Goal: Information Seeking & Learning: Learn about a topic

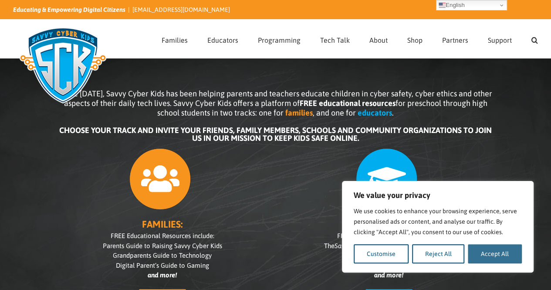
click at [484, 255] on button "Accept All" at bounding box center [495, 253] width 54 height 19
checkbox input "true"
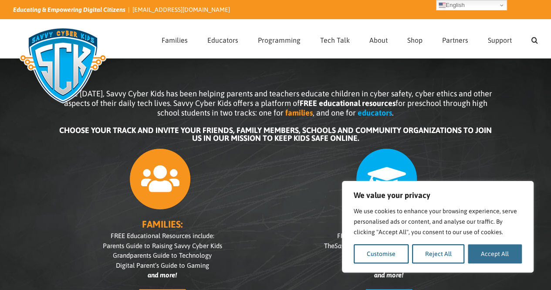
checkbox input "true"
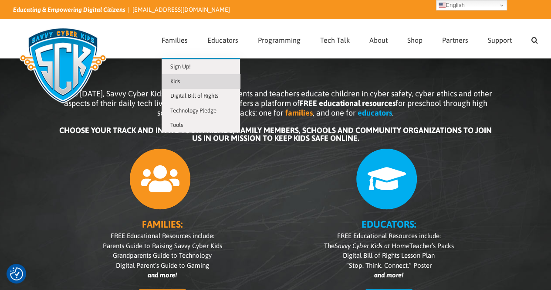
click at [178, 79] on span "Kids" at bounding box center [175, 81] width 10 height 7
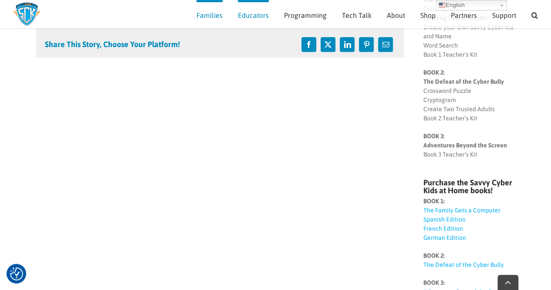
scroll to position [290, 0]
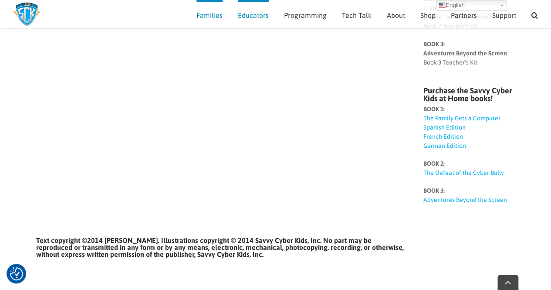
click at [440, 169] on link "The Defeat of the Cyber Bully" at bounding box center [463, 172] width 81 height 7
